Goal: Task Accomplishment & Management: Complete application form

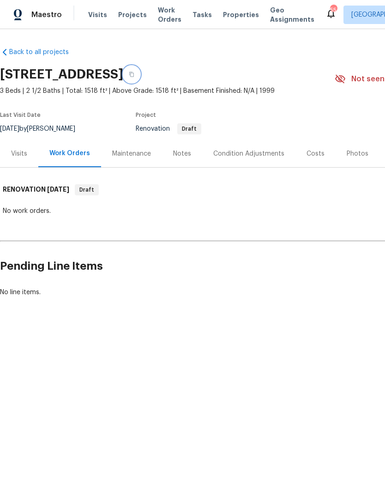
click at [140, 72] on button "button" at bounding box center [131, 74] width 17 height 17
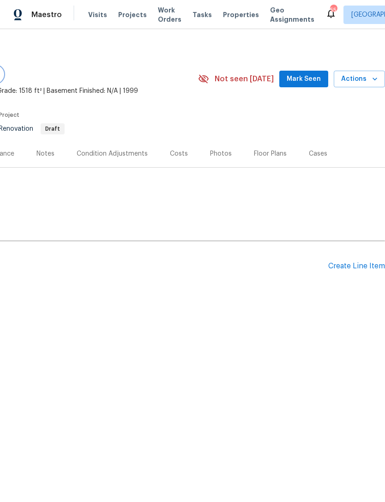
scroll to position [0, 137]
click at [363, 265] on div "Create Line Item" at bounding box center [357, 266] width 57 height 9
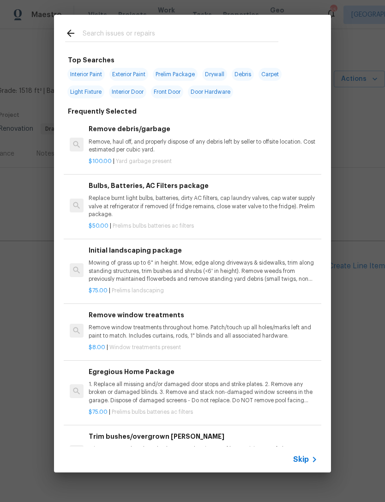
click at [188, 31] on input "text" at bounding box center [181, 35] width 196 height 14
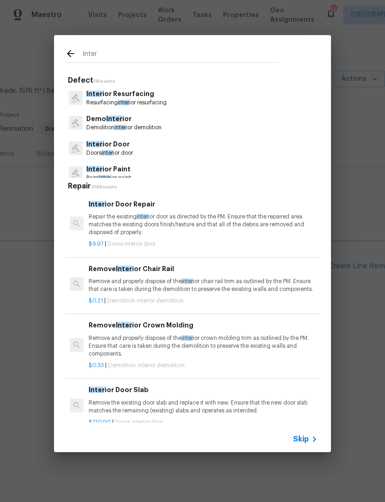
type input "Inter"
click at [171, 164] on div "Inter ior Paint Paint inter ior paint" at bounding box center [192, 173] width 255 height 25
click at [131, 166] on p "Inter ior Paint" at bounding box center [108, 170] width 45 height 10
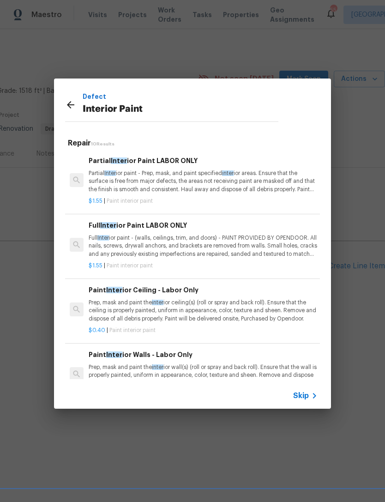
click at [244, 240] on p "Full Inter ior paint - (walls, ceilings, trim, and doors) - PAINT PROVIDED BY O…" at bounding box center [203, 246] width 229 height 24
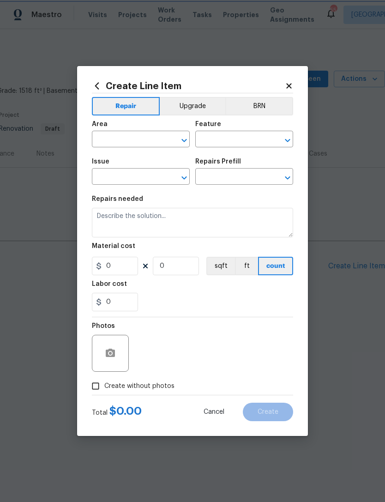
type input "Overall Paint"
type input "Interior Paint"
type input "Full Interior Paint LABOR ONLY $1.55"
type textarea "Full Interior paint - (walls, ceilings, trim, and doors) - PAINT PROVIDED BY OP…"
type input "1.55"
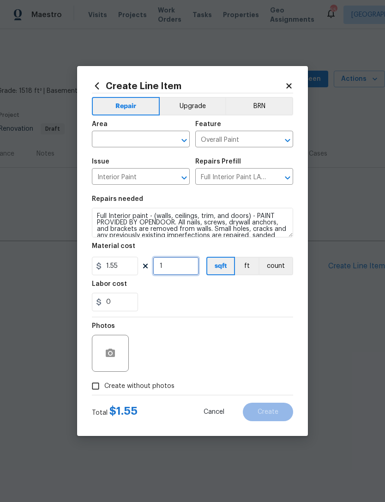
click at [182, 267] on input "1" at bounding box center [176, 266] width 46 height 18
type input "1518"
click at [247, 292] on div "Labor cost" at bounding box center [192, 287] width 201 height 12
click at [127, 142] on input "text" at bounding box center [128, 140] width 72 height 14
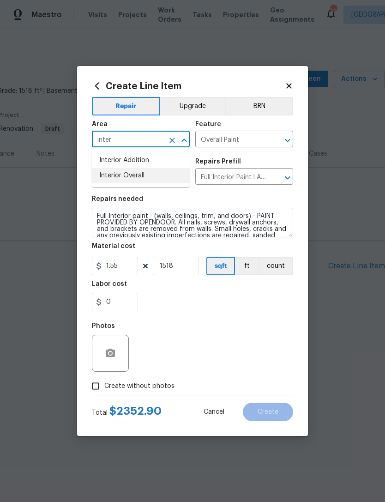
click at [149, 175] on li "Interior Overall" at bounding box center [141, 175] width 98 height 15
type input "Interior Overall"
click at [212, 305] on div "0" at bounding box center [192, 302] width 201 height 18
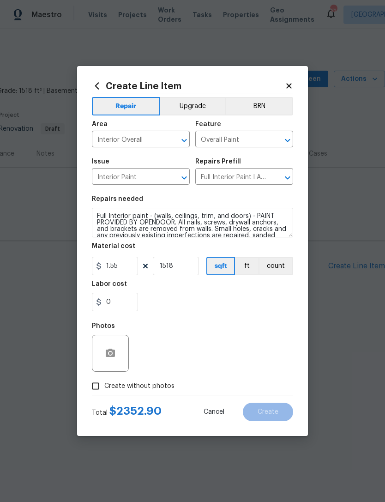
click at [262, 349] on div "Photos" at bounding box center [192, 347] width 201 height 60
click at [99, 386] on input "Create without photos" at bounding box center [96, 387] width 18 height 18
checkbox input "true"
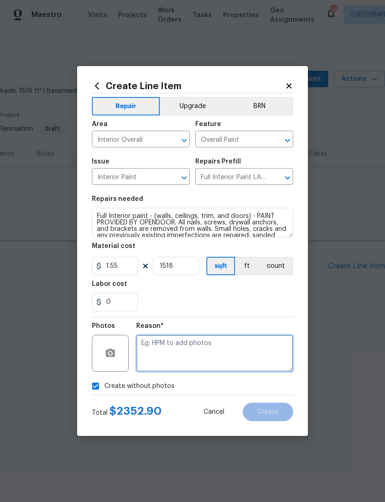
click at [240, 342] on textarea at bounding box center [214, 353] width 157 height 37
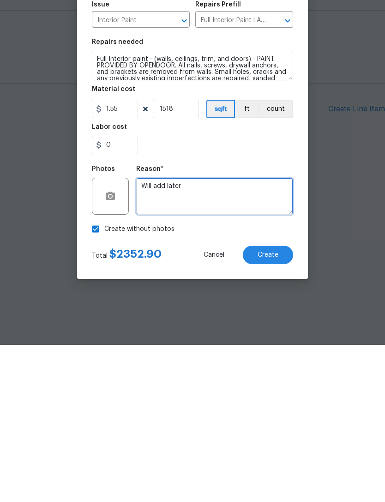
type textarea "Will add later"
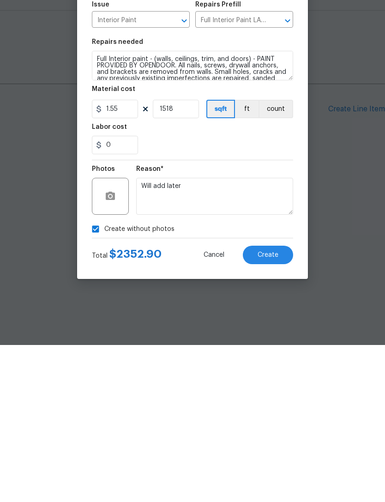
click at [273, 409] on span "Create" at bounding box center [268, 412] width 21 height 7
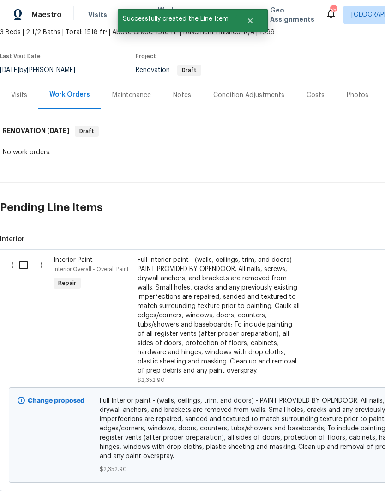
scroll to position [59, 0]
click at [26, 264] on input "checkbox" at bounding box center [27, 265] width 26 height 19
checkbox input "true"
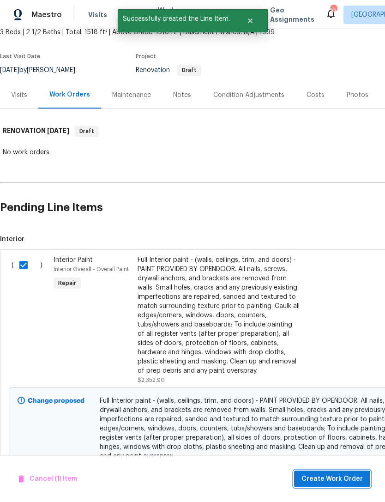
click at [355, 476] on span "Create Work Order" at bounding box center [332, 480] width 61 height 12
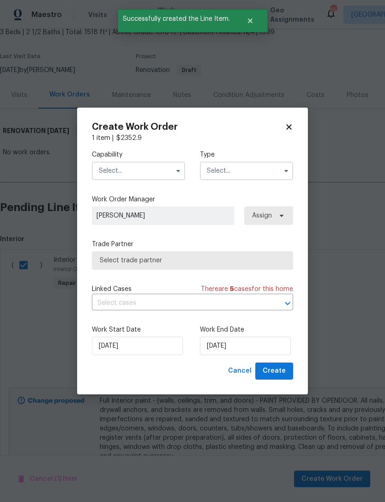
click at [143, 169] on input "text" at bounding box center [138, 171] width 93 height 18
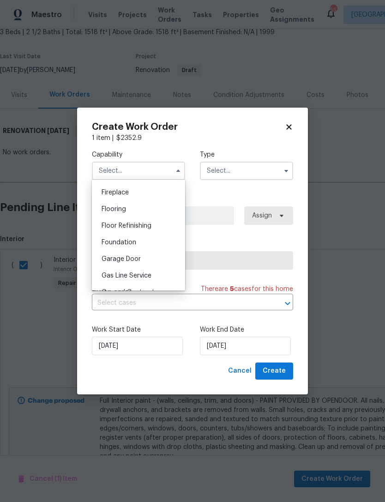
scroll to position [359, 0]
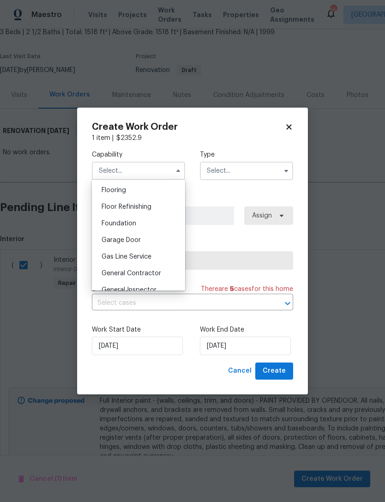
click at [157, 273] on span "General Contractor" at bounding box center [132, 273] width 60 height 6
type input "General Contractor"
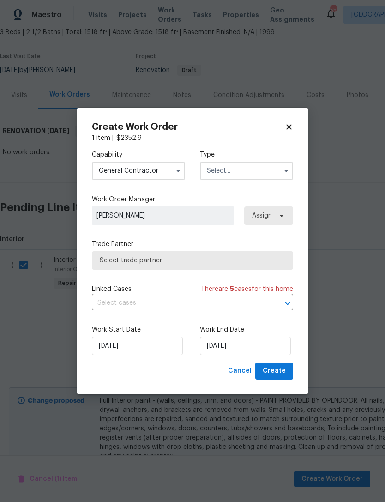
click at [114, 262] on span "Select trade partner" at bounding box center [193, 260] width 186 height 9
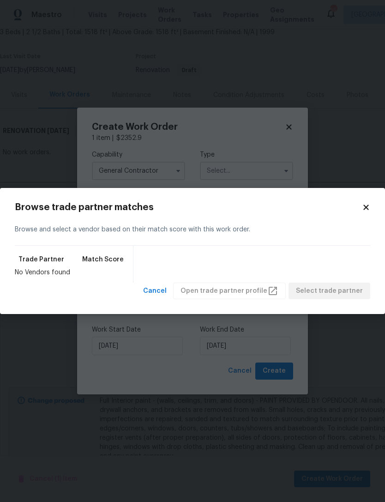
click at [360, 206] on h2 "Browse trade partner matches" at bounding box center [189, 207] width 348 height 9
click at [372, 204] on div "Browse trade partner matches Browse and select a vendor based on their match sc…" at bounding box center [192, 251] width 385 height 127
click at [366, 208] on icon at bounding box center [366, 207] width 5 height 5
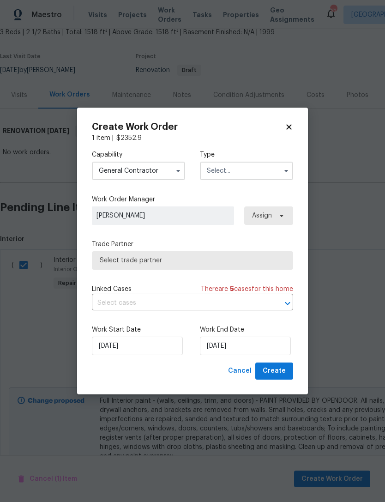
click at [253, 175] on input "text" at bounding box center [246, 171] width 93 height 18
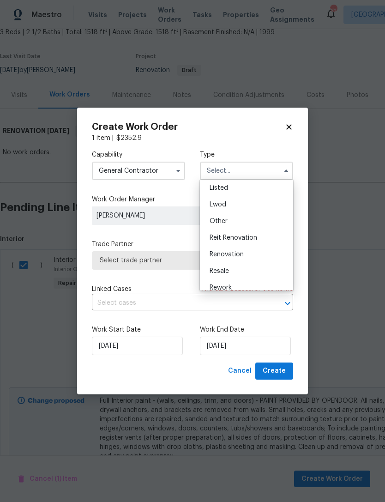
scroll to position [91, 0]
click at [238, 249] on span "Renovation" at bounding box center [227, 249] width 34 height 6
type input "Renovation"
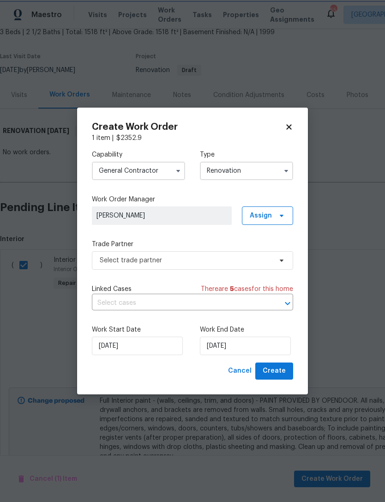
scroll to position [0, 0]
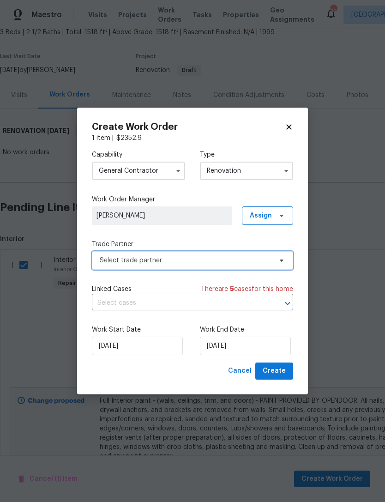
click at [201, 255] on span "Select trade partner" at bounding box center [192, 260] width 201 height 18
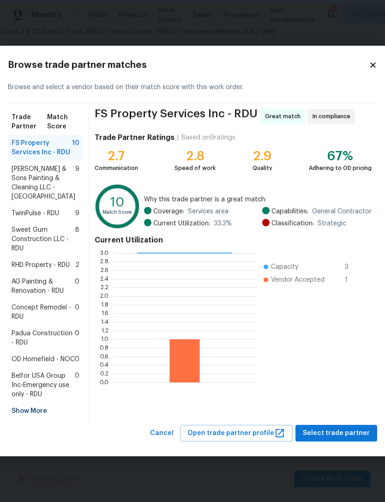
scroll to position [59, 0]
click at [31, 261] on span "RHD Property - RDU" at bounding box center [41, 265] width 58 height 9
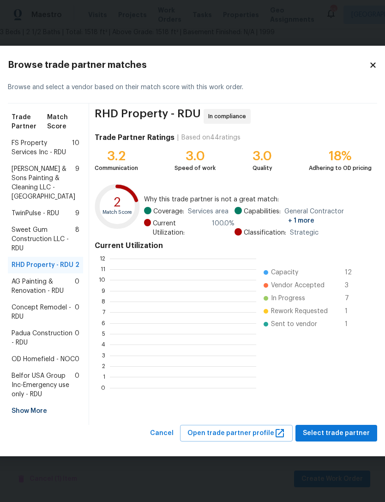
scroll to position [1, 1]
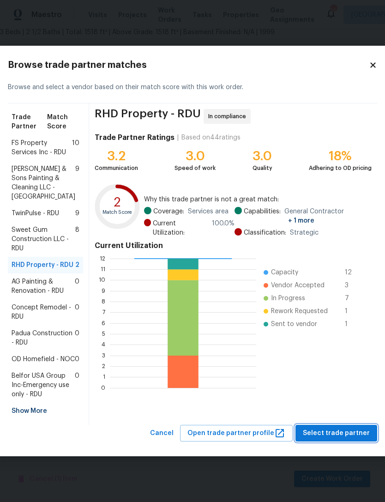
click at [348, 439] on span "Select trade partner" at bounding box center [336, 434] width 67 height 12
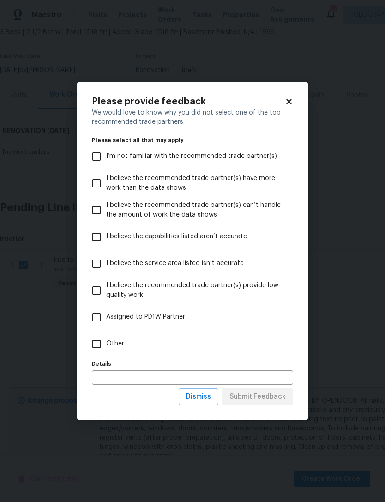
click at [104, 353] on input "Other" at bounding box center [96, 344] width 19 height 19
checkbox input "true"
click at [181, 375] on input "text" at bounding box center [192, 378] width 201 height 14
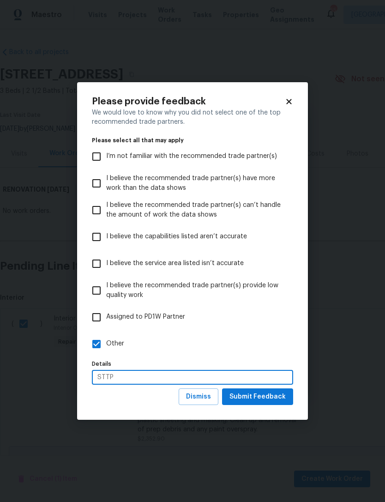
scroll to position [30, 0]
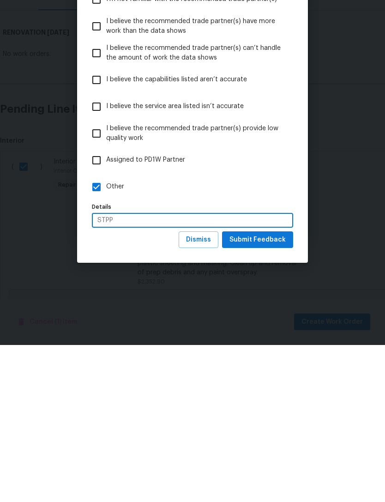
type input "STPP"
click at [270, 391] on span "Submit Feedback" at bounding box center [258, 397] width 56 height 12
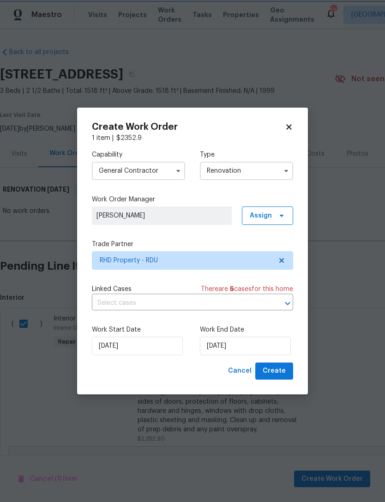
scroll to position [0, 0]
click at [249, 346] on input "[DATE]" at bounding box center [245, 346] width 91 height 18
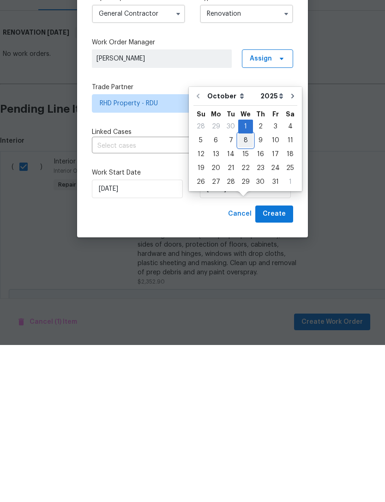
click at [244, 291] on div "8" at bounding box center [245, 297] width 15 height 13
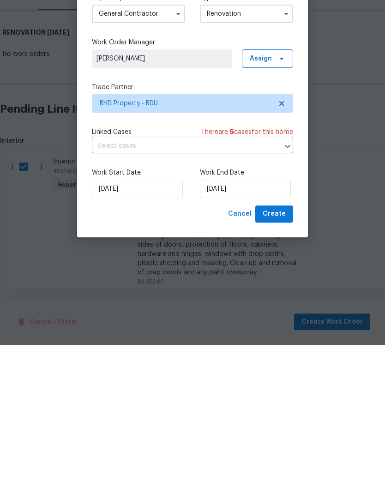
scroll to position [30, 0]
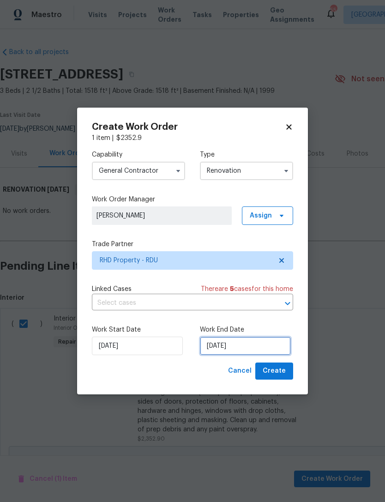
click at [243, 342] on input "[DATE]" at bounding box center [245, 346] width 91 height 18
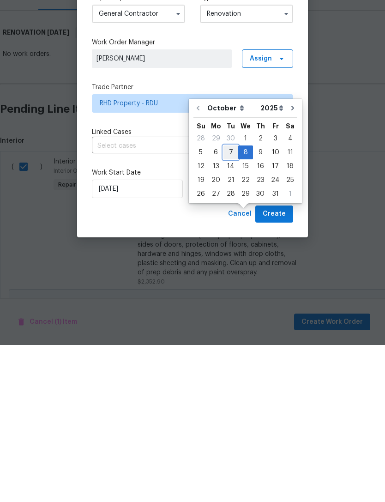
click at [227, 303] on div "7" at bounding box center [231, 309] width 15 height 13
type input "[DATE]"
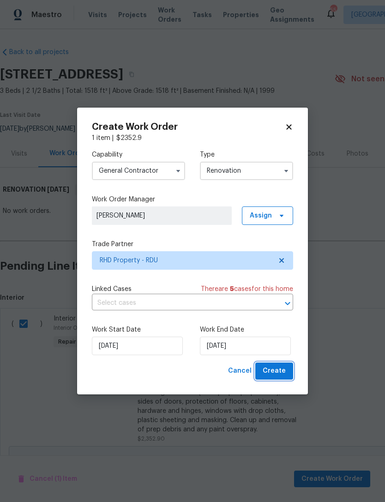
click at [281, 371] on span "Create" at bounding box center [274, 372] width 23 height 12
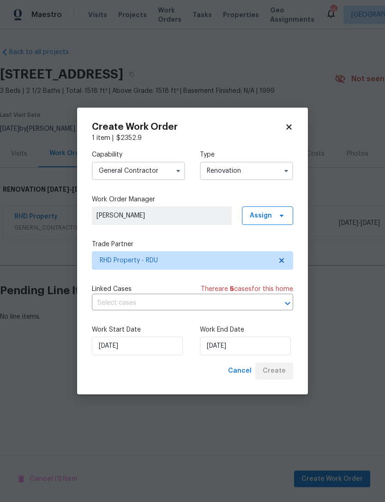
scroll to position [0, 0]
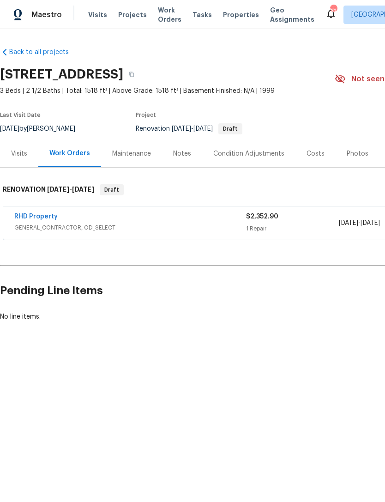
click at [243, 384] on html "Maestro Visits Projects Work Orders Tasks Properties Geo Assignments 55 [PERSON…" at bounding box center [192, 192] width 385 height 384
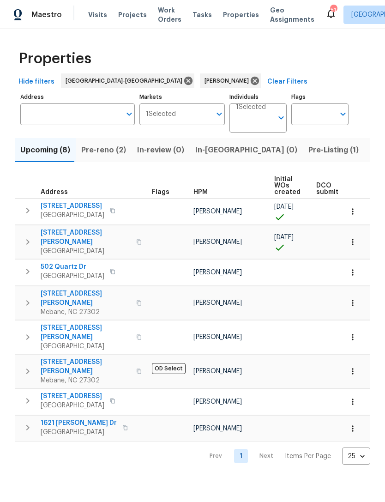
click at [99, 150] on span "Pre-reno (2)" at bounding box center [103, 150] width 45 height 13
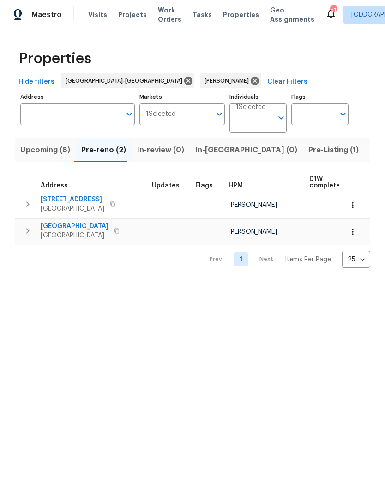
click at [77, 200] on span "7200 Ridgeline Dr" at bounding box center [73, 199] width 64 height 9
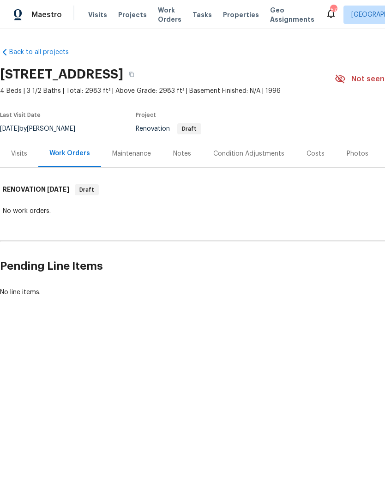
click at [189, 152] on div "Notes" at bounding box center [182, 153] width 18 height 9
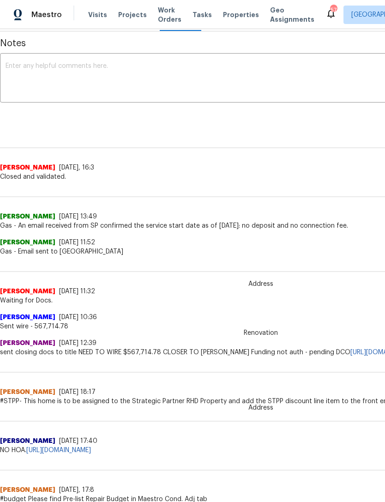
scroll to position [136, 0]
